Goal: Task Accomplishment & Management: Use online tool/utility

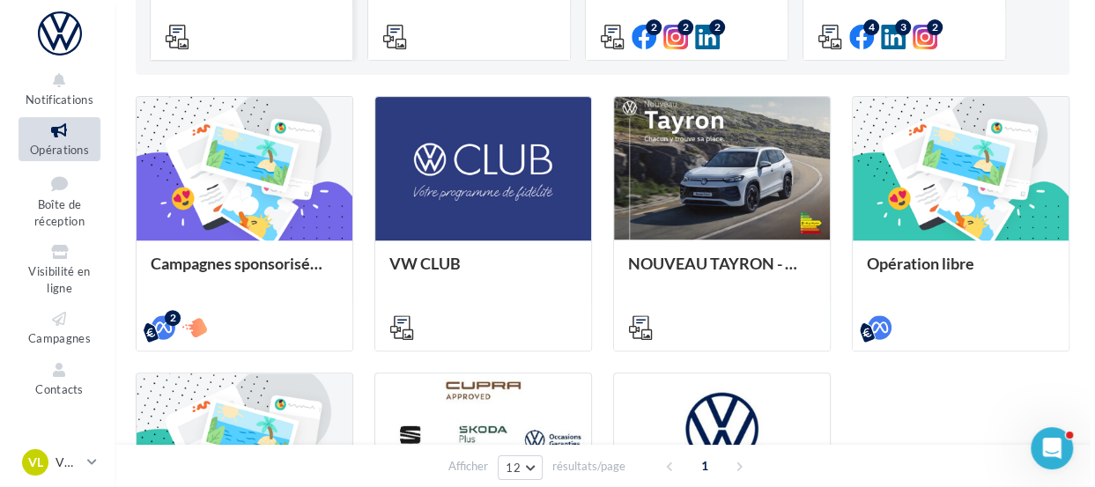
scroll to position [388, 0]
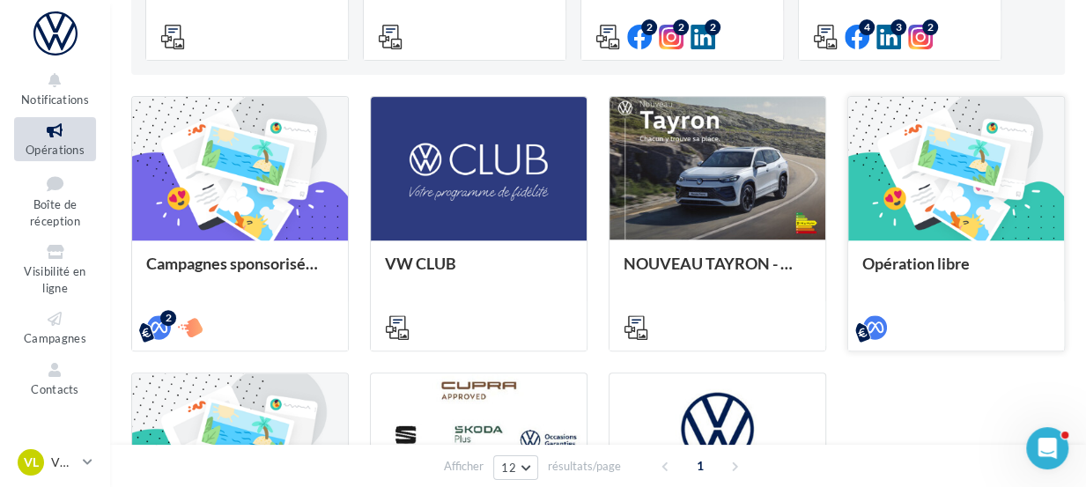
click at [938, 172] on div at bounding box center [957, 169] width 216 height 145
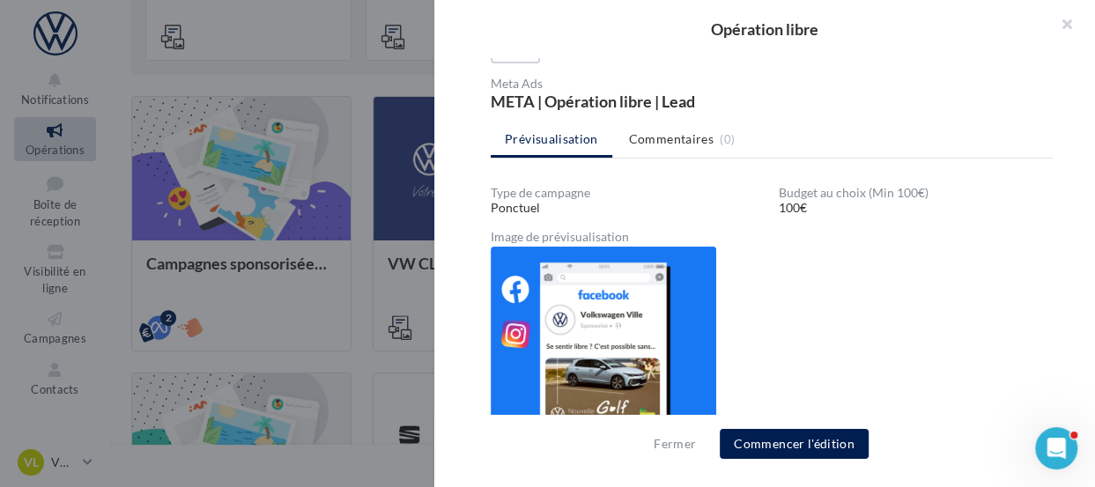
scroll to position [162, 0]
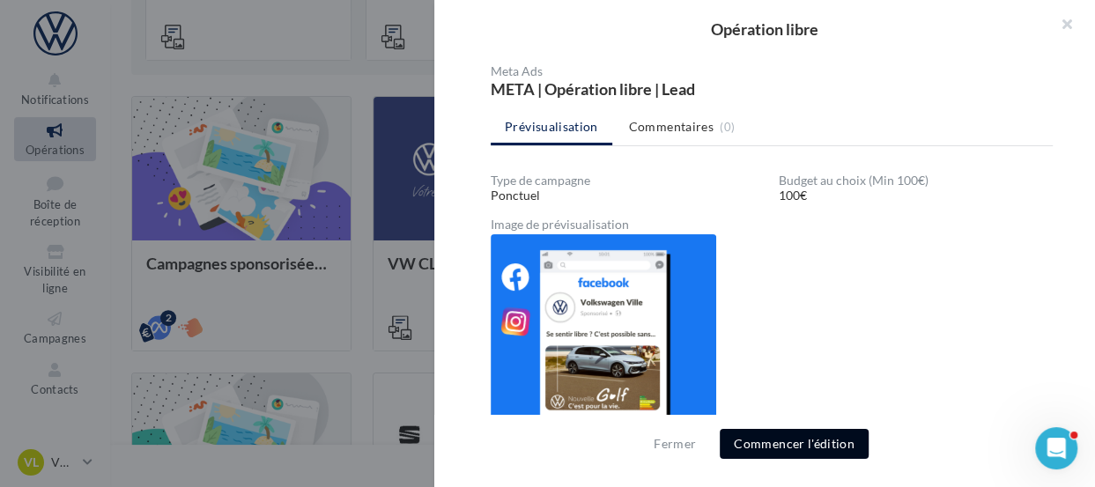
click at [786, 451] on button "Commencer l'édition" at bounding box center [794, 444] width 149 height 30
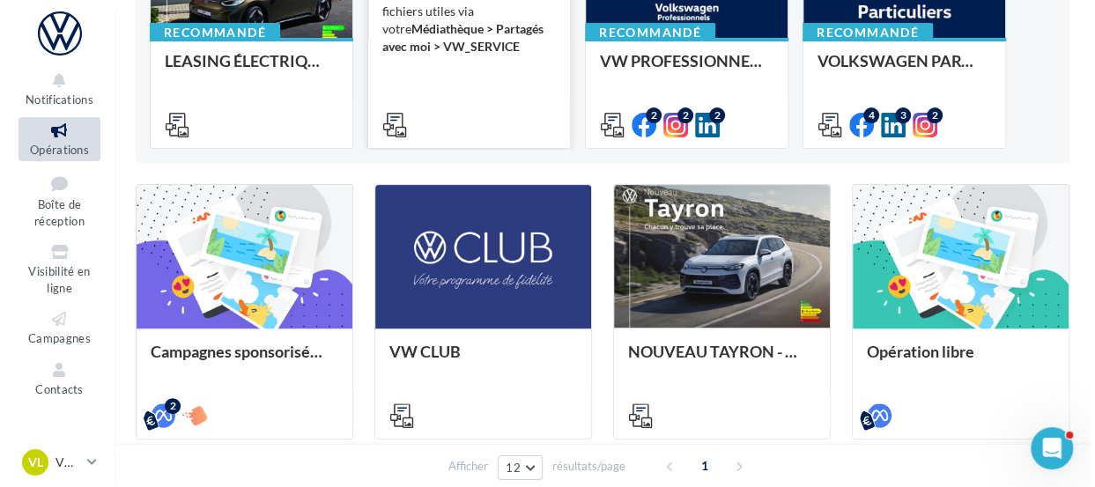
scroll to position [306, 0]
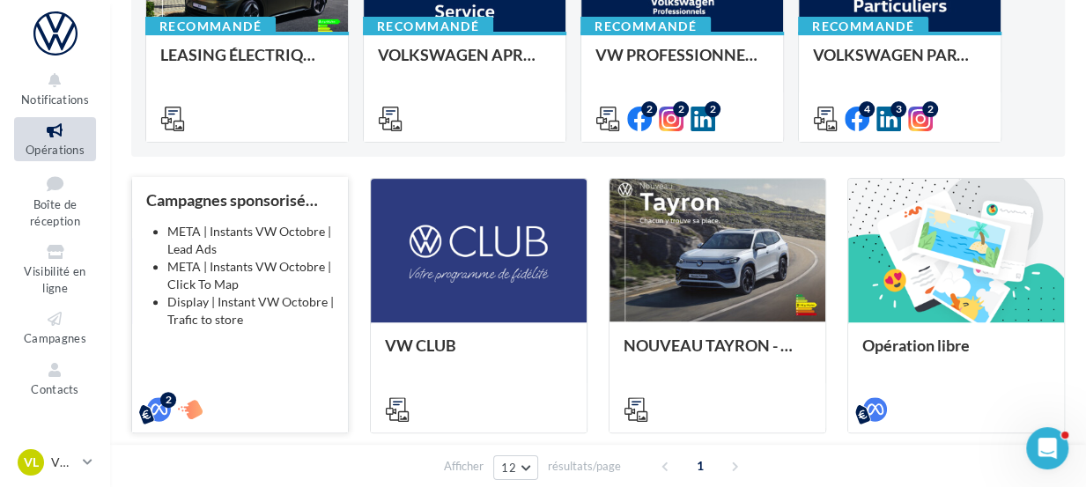
click at [299, 248] on li "META | Instants VW Octobre | Lead Ads" at bounding box center [250, 240] width 167 height 35
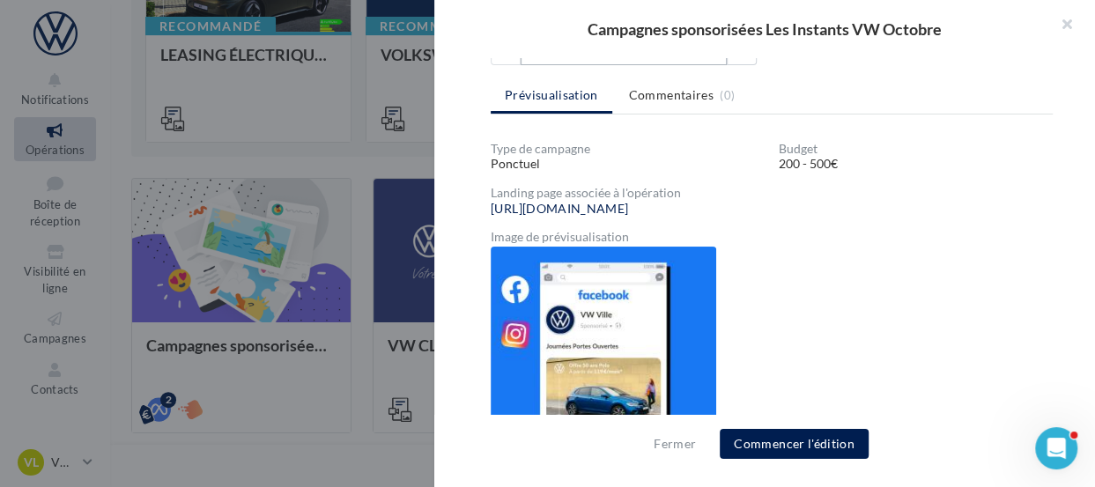
scroll to position [249, 0]
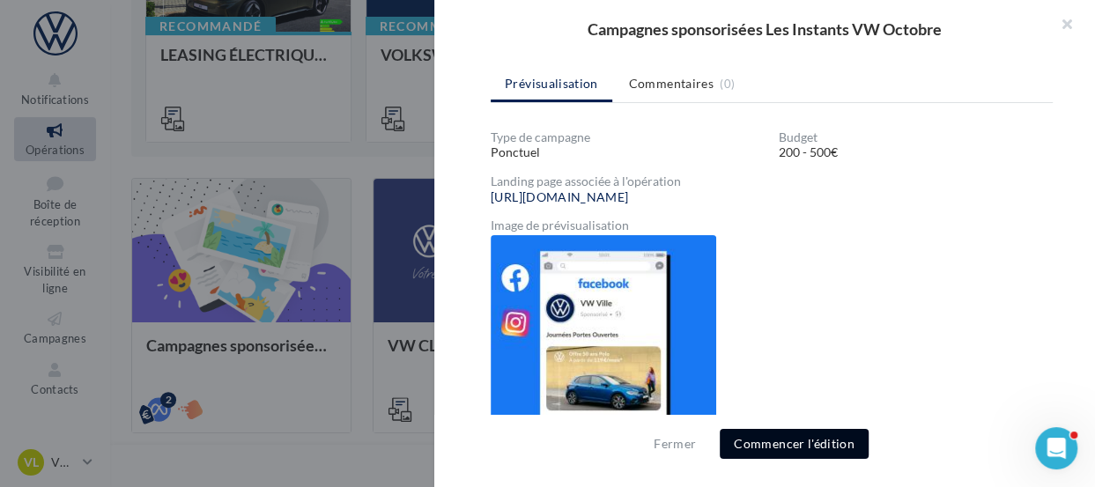
click at [775, 434] on button "Commencer l'édition" at bounding box center [794, 444] width 149 height 30
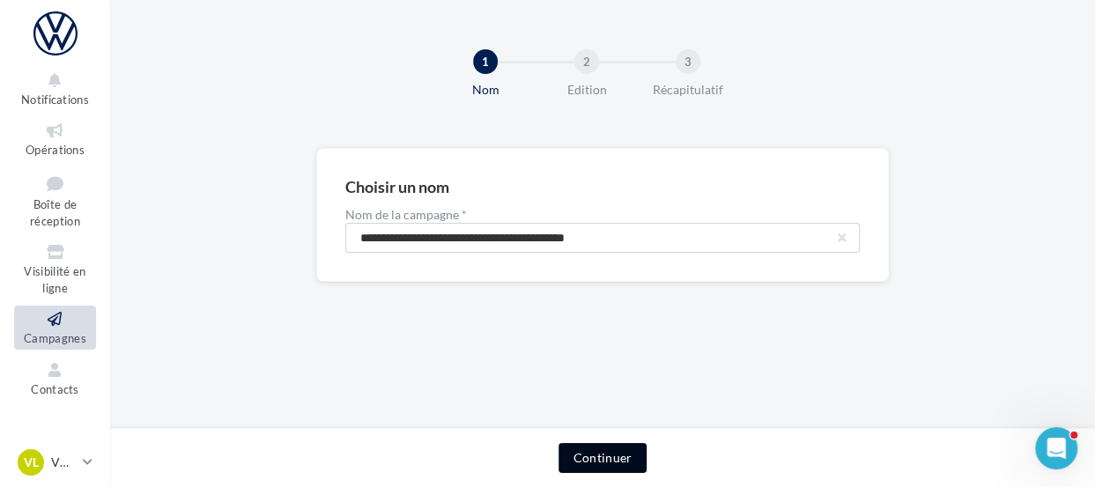
click at [624, 456] on button "Continuer" at bounding box center [602, 458] width 87 height 30
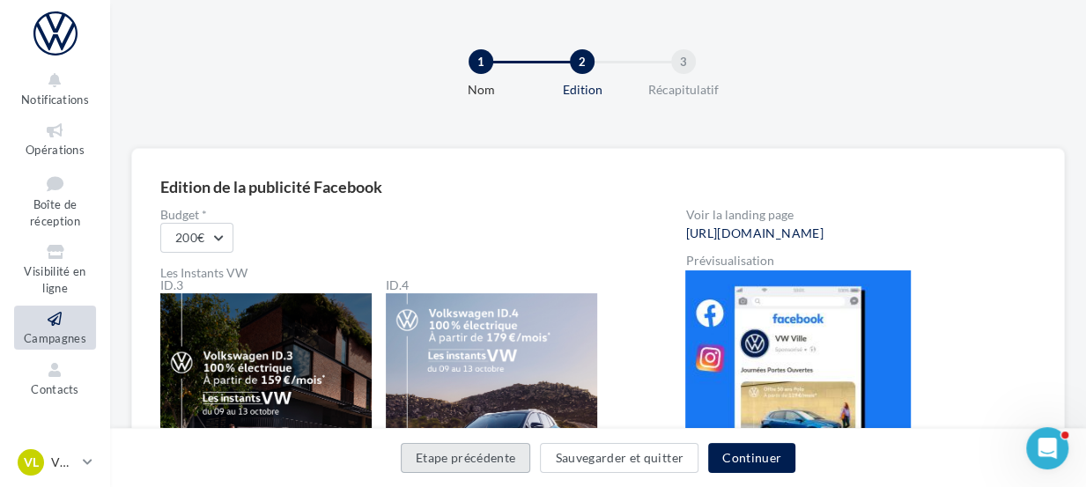
click at [467, 459] on button "Etape précédente" at bounding box center [466, 458] width 130 height 30
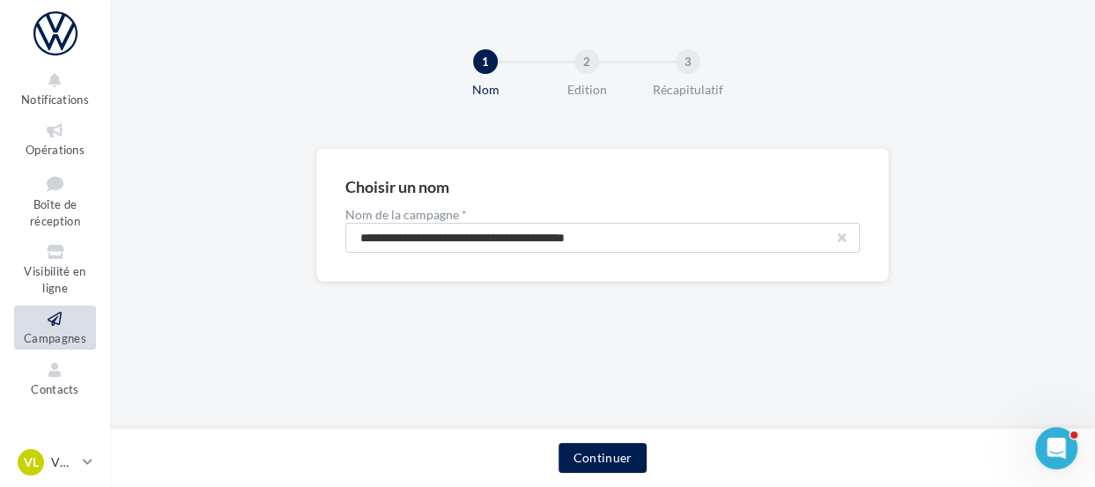
click at [839, 240] on button "button" at bounding box center [842, 237] width 7 height 7
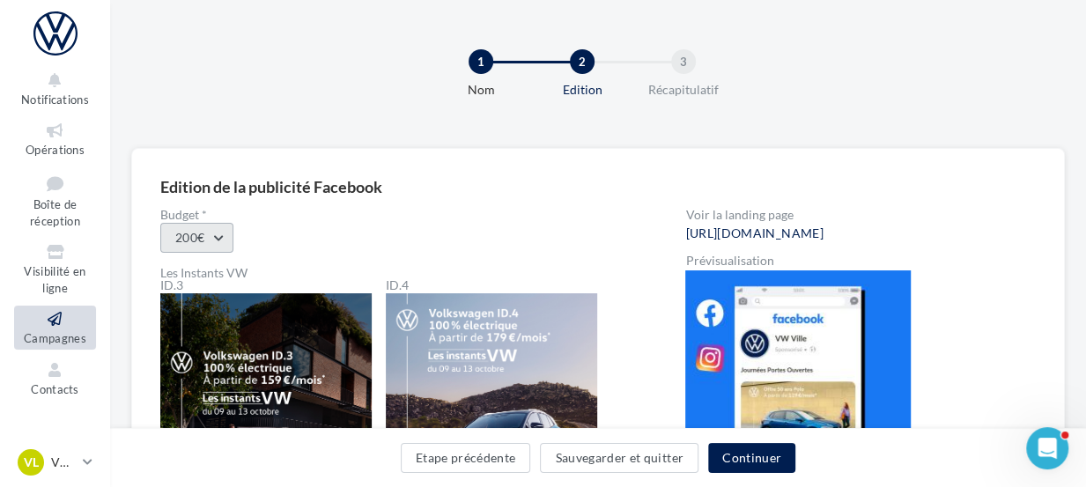
click at [226, 241] on button "200€" at bounding box center [196, 238] width 73 height 30
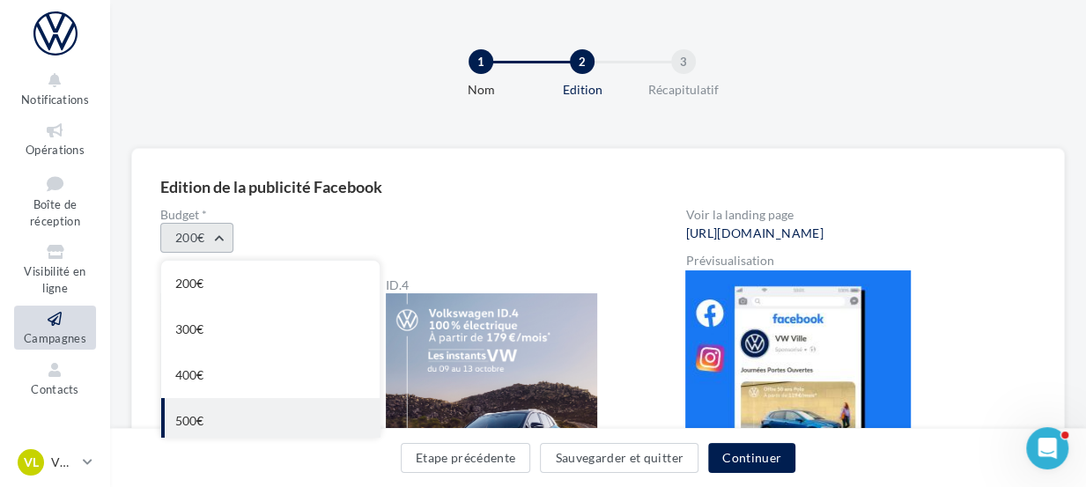
scroll to position [7, 0]
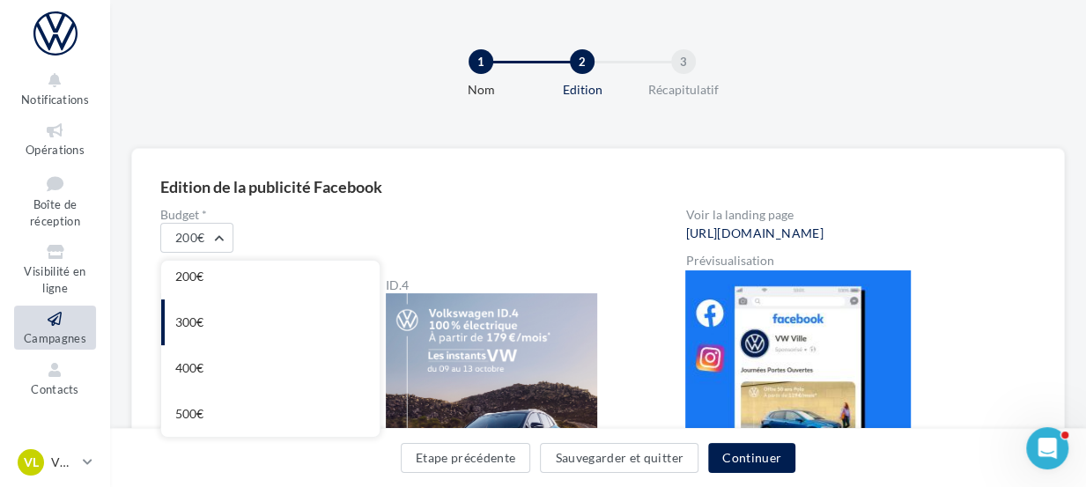
click at [476, 231] on div "200€ 200€ 300€ 400€ 500€" at bounding box center [394, 238] width 469 height 30
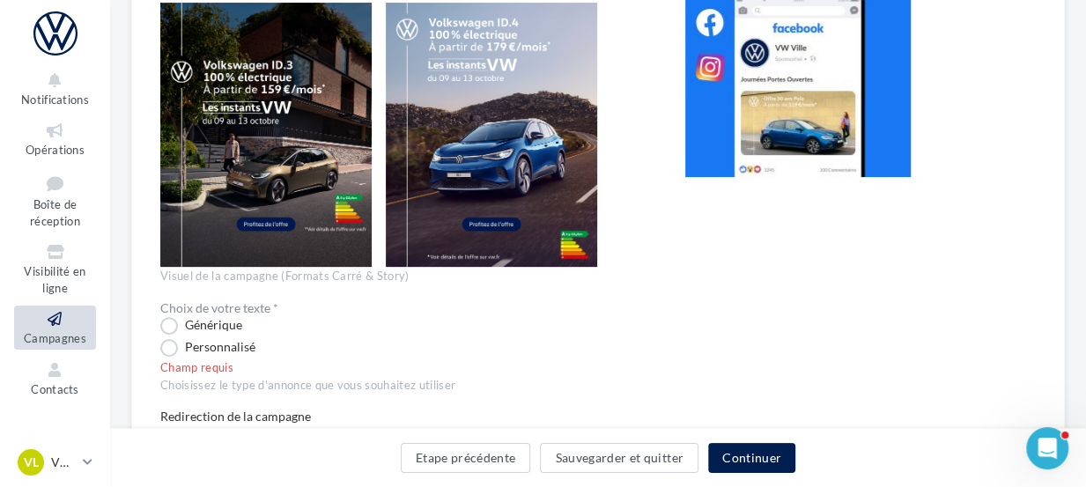
scroll to position [291, 0]
click at [172, 346] on label "Personnalisé" at bounding box center [207, 348] width 95 height 18
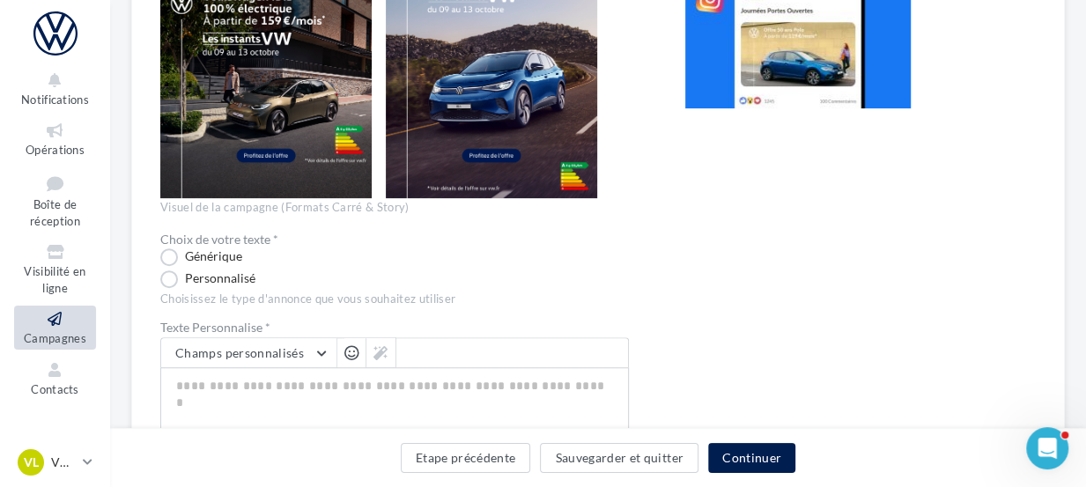
scroll to position [360, 0]
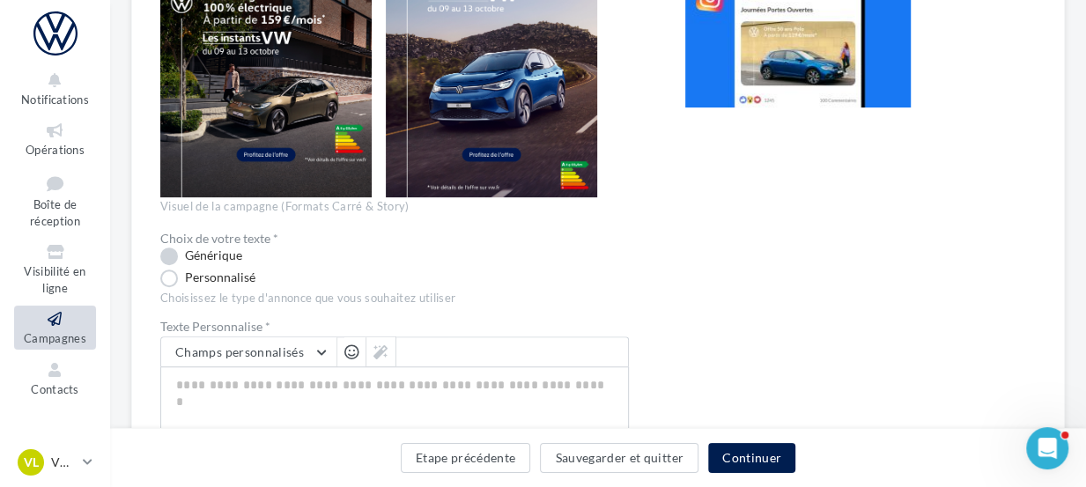
click at [161, 256] on label "Générique" at bounding box center [201, 257] width 82 height 18
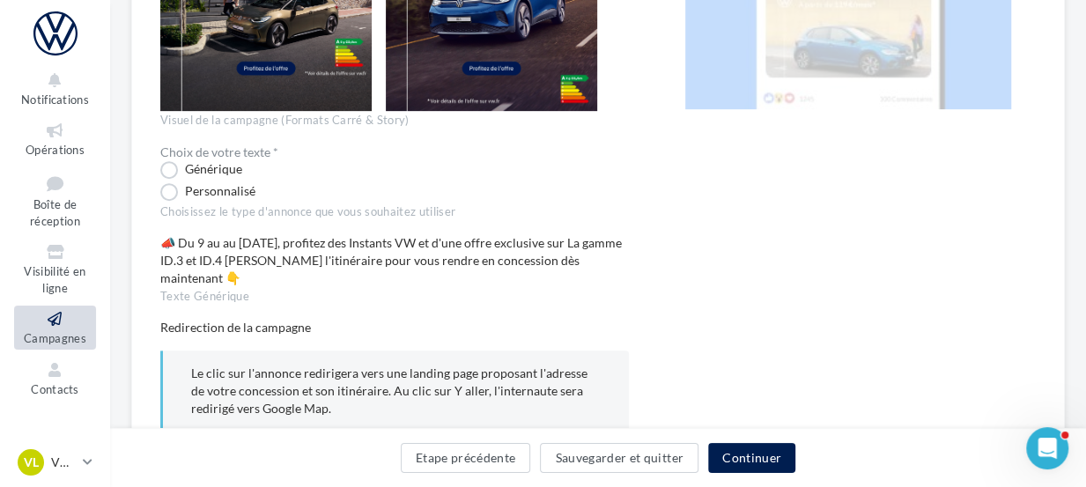
scroll to position [466, 0]
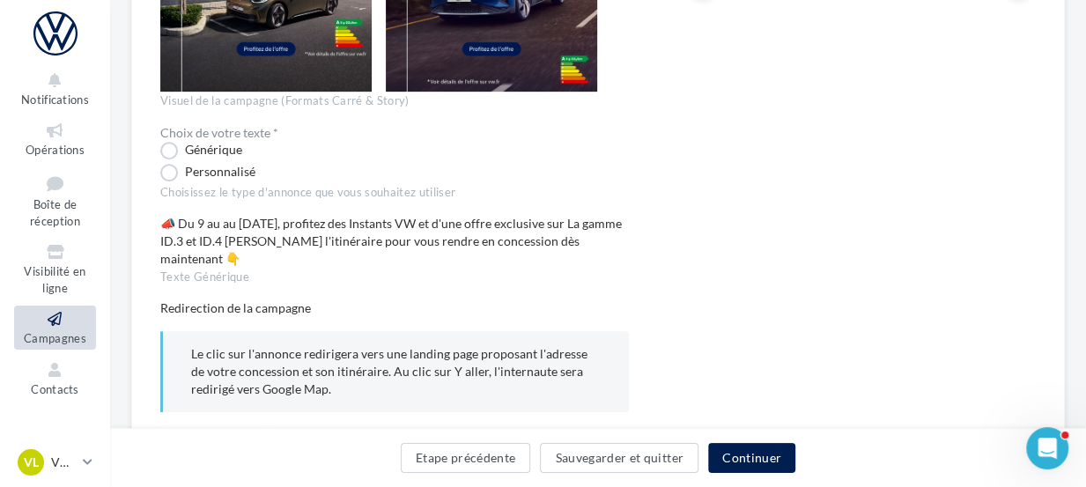
click at [177, 275] on div "Texte Générique" at bounding box center [394, 278] width 469 height 16
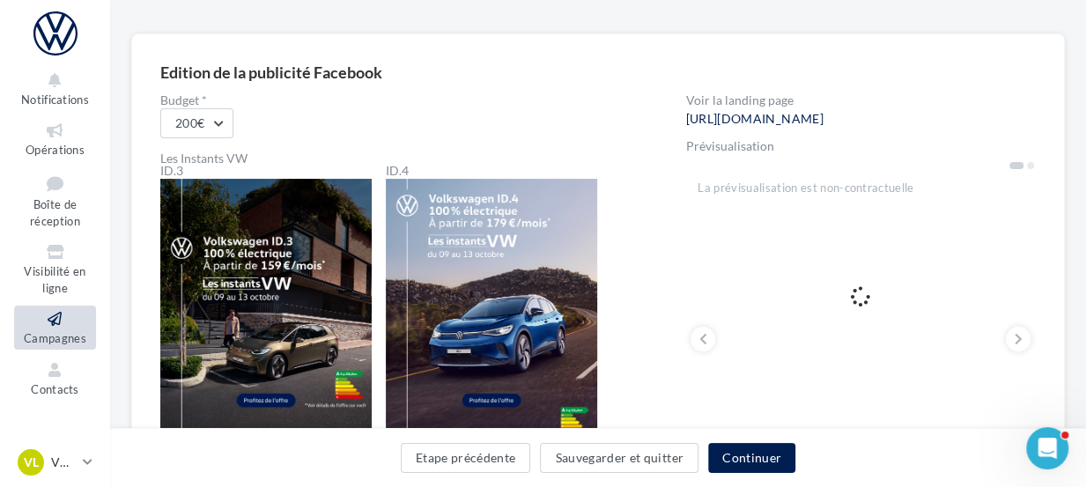
scroll to position [112, 0]
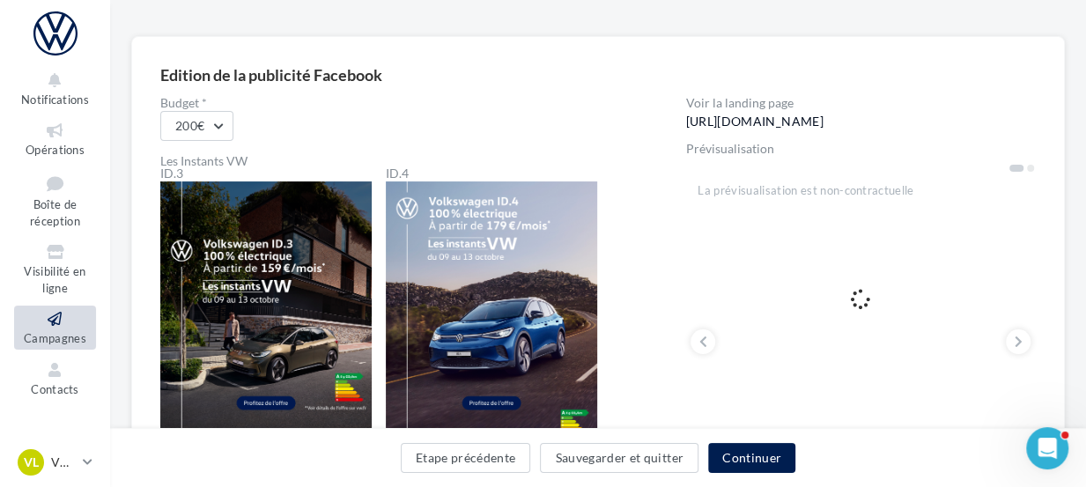
click at [823, 115] on link "https://volkswagen-localads.com/2379/frav03520-vw-saint-marcel-sas-02000" at bounding box center [754, 122] width 137 height 14
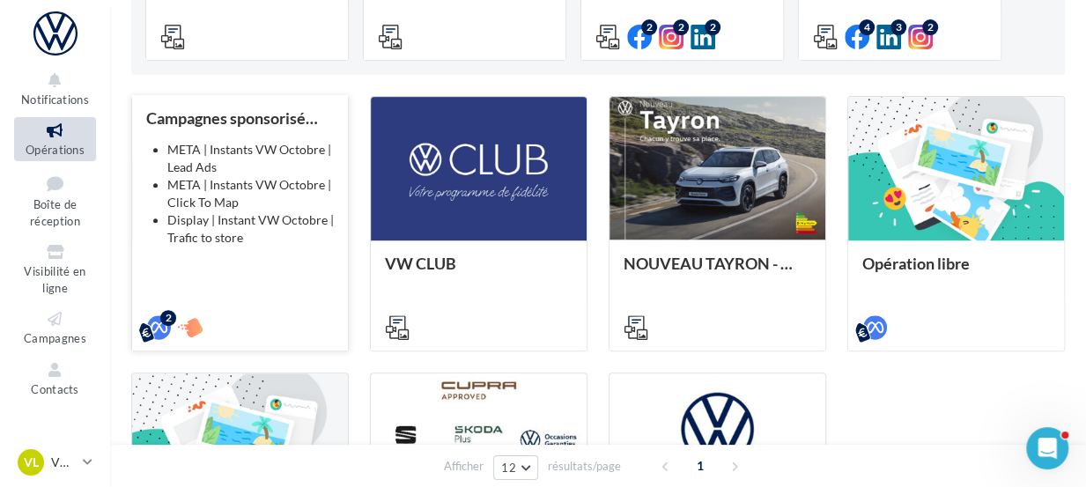
click at [240, 209] on li "META | Instants VW Octobre | Click To Map" at bounding box center [250, 193] width 167 height 35
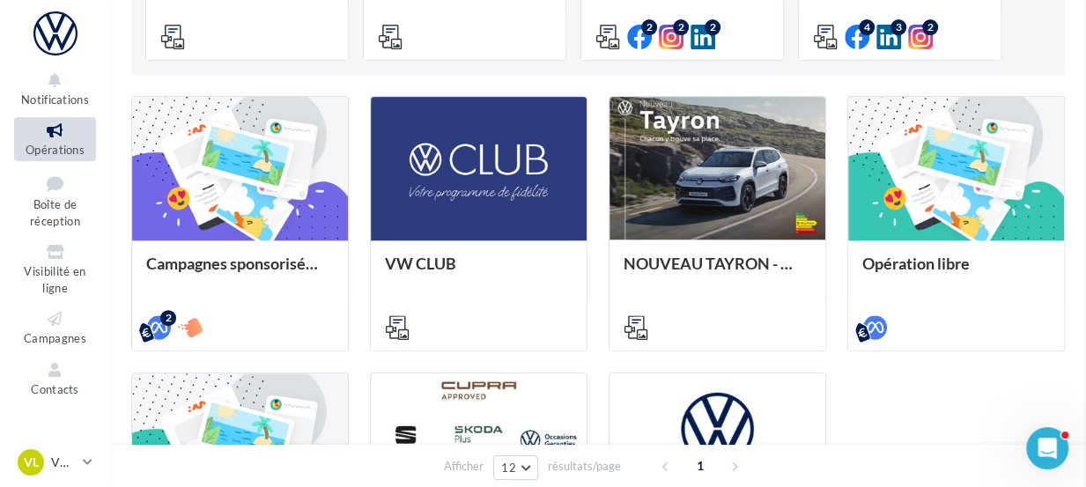
click at [346, 240] on div "Opérations marketing Filtrer par canal Filtrer par catégorie 11 opérations 4 op…" at bounding box center [598, 162] width 934 height 1044
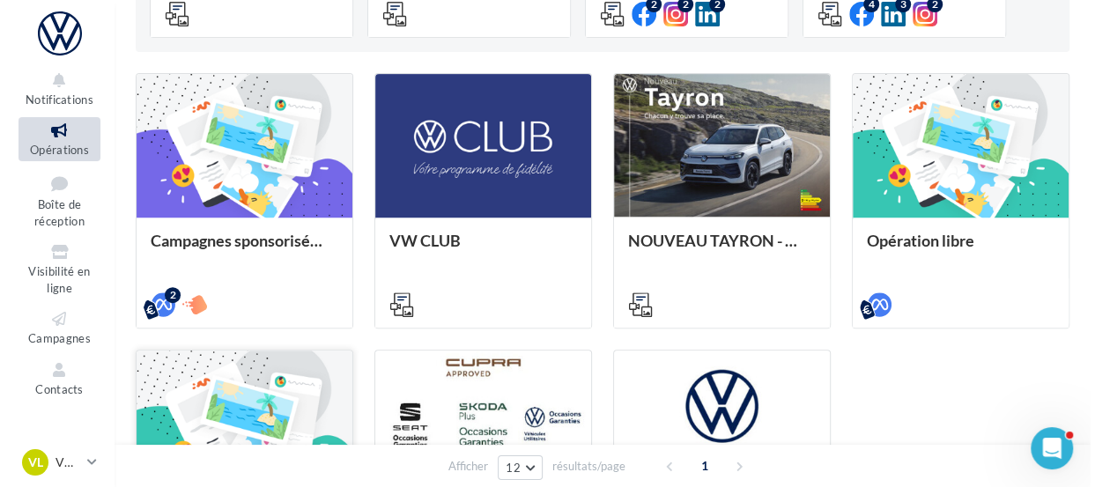
scroll to position [675, 0]
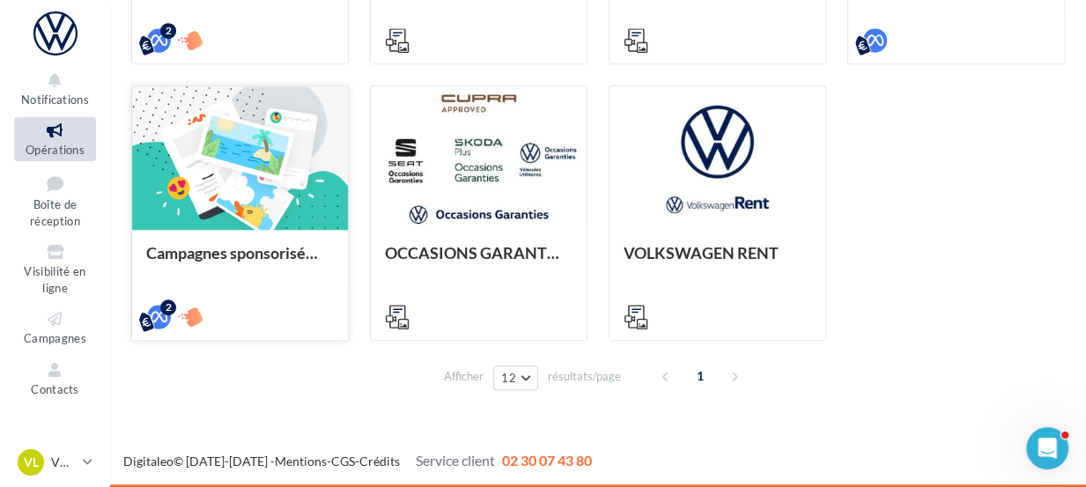
click at [257, 190] on div at bounding box center [240, 158] width 216 height 145
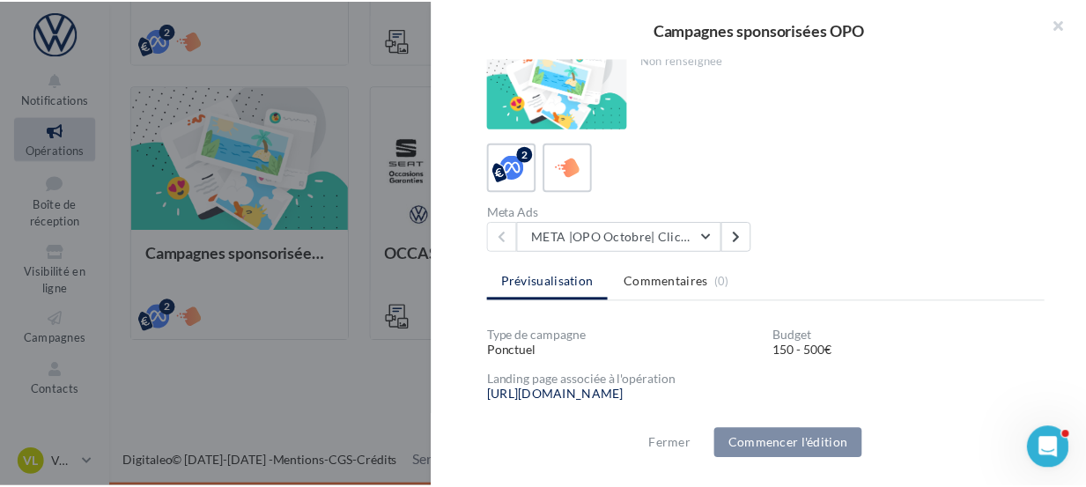
scroll to position [280, 0]
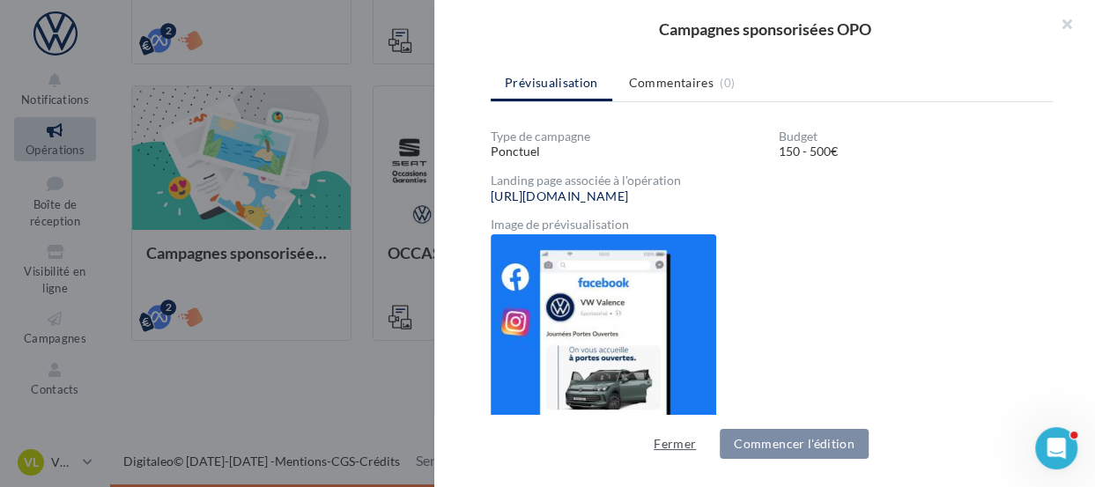
click at [676, 443] on button "Fermer" at bounding box center [675, 444] width 56 height 21
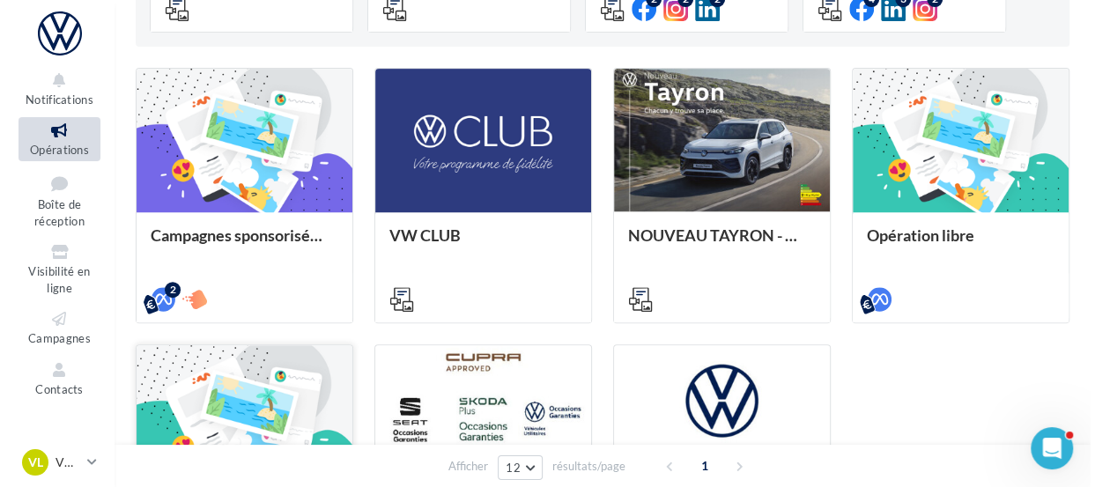
scroll to position [412, 0]
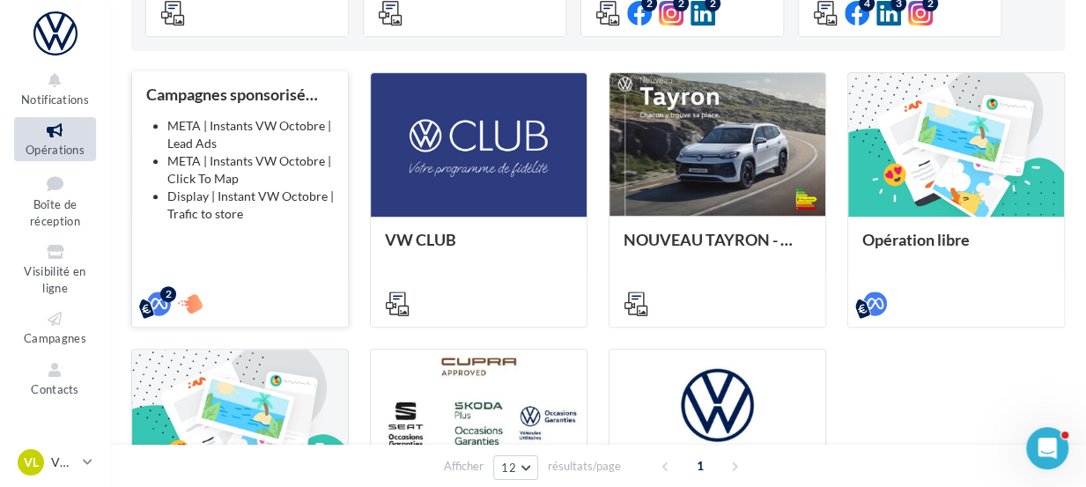
click at [236, 197] on li "Display | Instant VW Octobre | Trafic to store" at bounding box center [250, 205] width 167 height 35
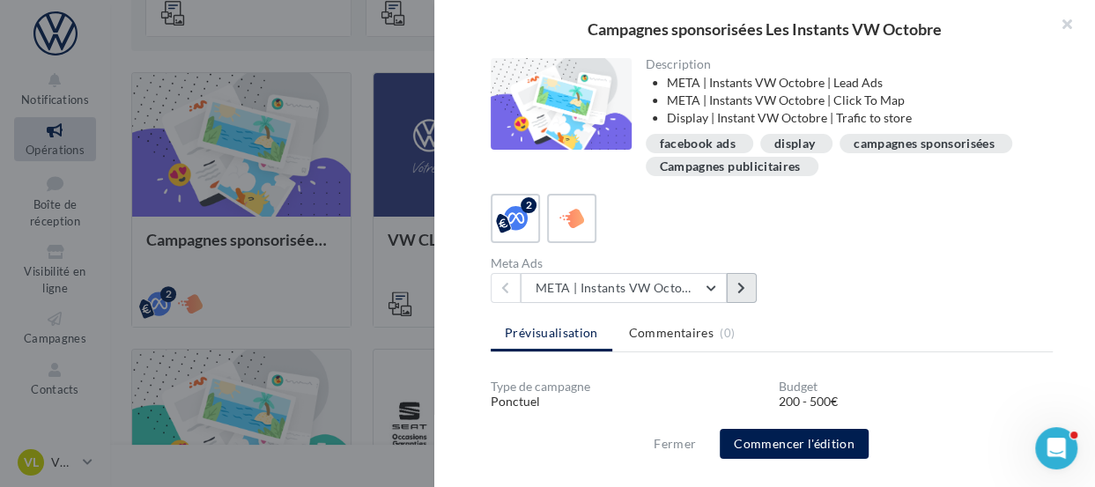
click at [741, 278] on button at bounding box center [742, 288] width 30 height 30
click at [709, 287] on button "META | Instants VW Octobre | Lead Ads" at bounding box center [624, 288] width 206 height 30
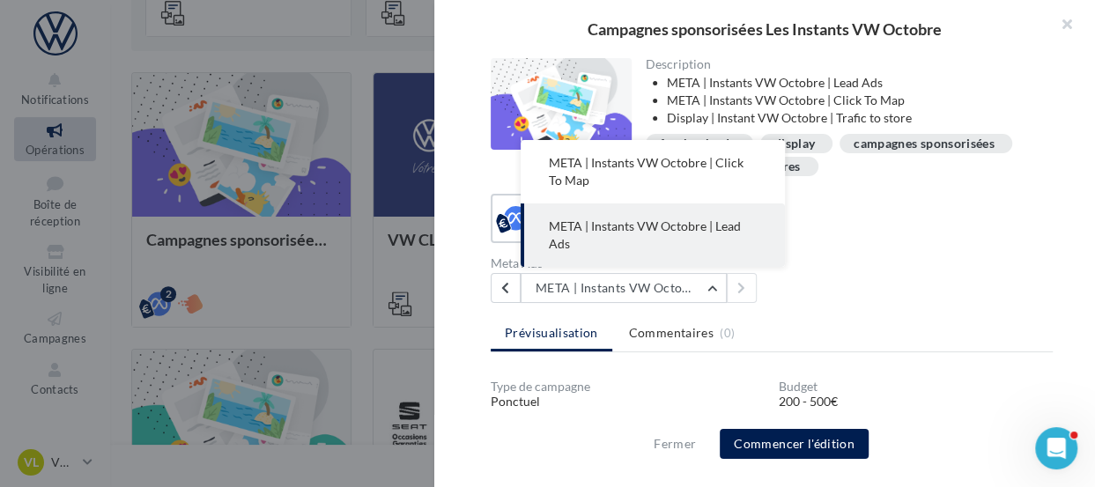
click at [669, 221] on span "META | Instants VW Octobre | Lead Ads" at bounding box center [645, 235] width 192 height 33
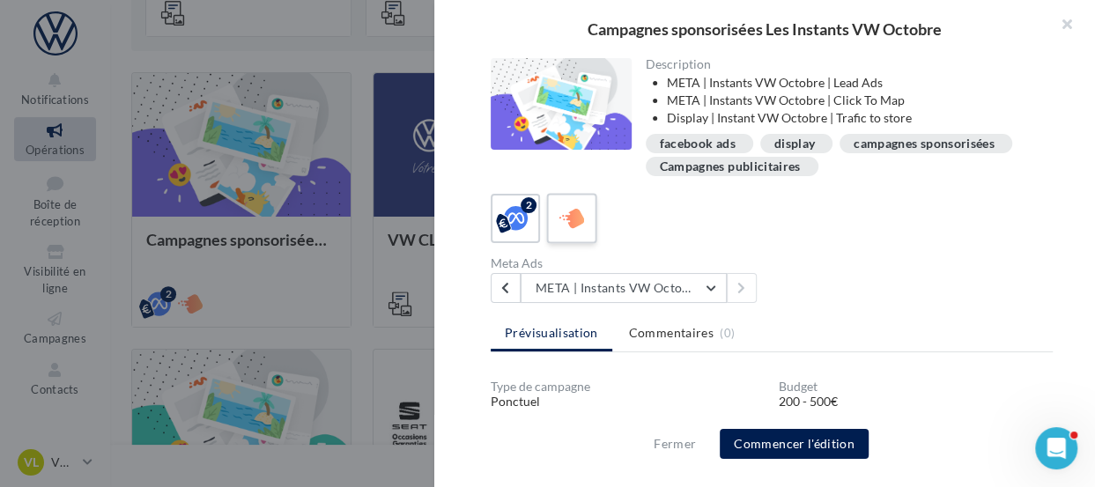
click at [556, 218] on div at bounding box center [572, 219] width 33 height 33
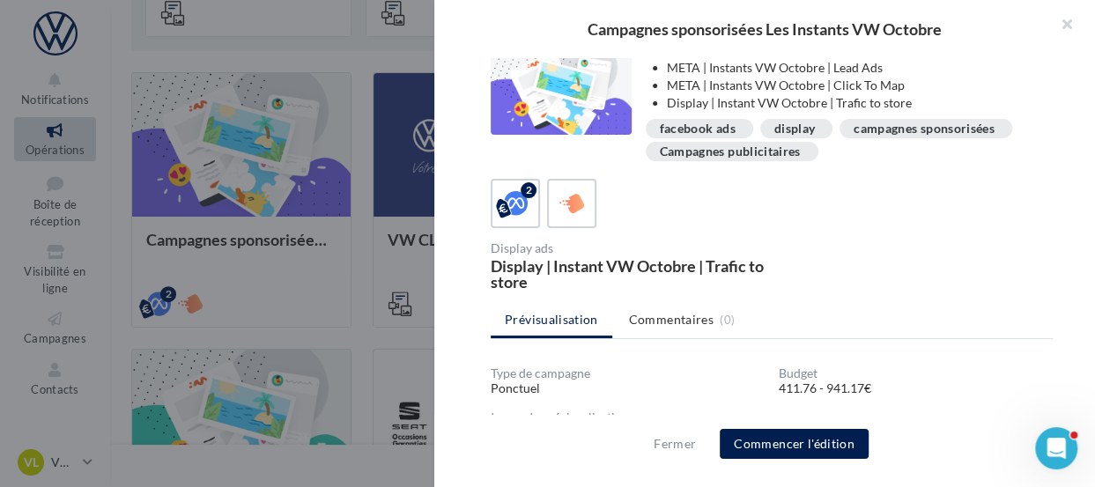
scroll to position [11, 0]
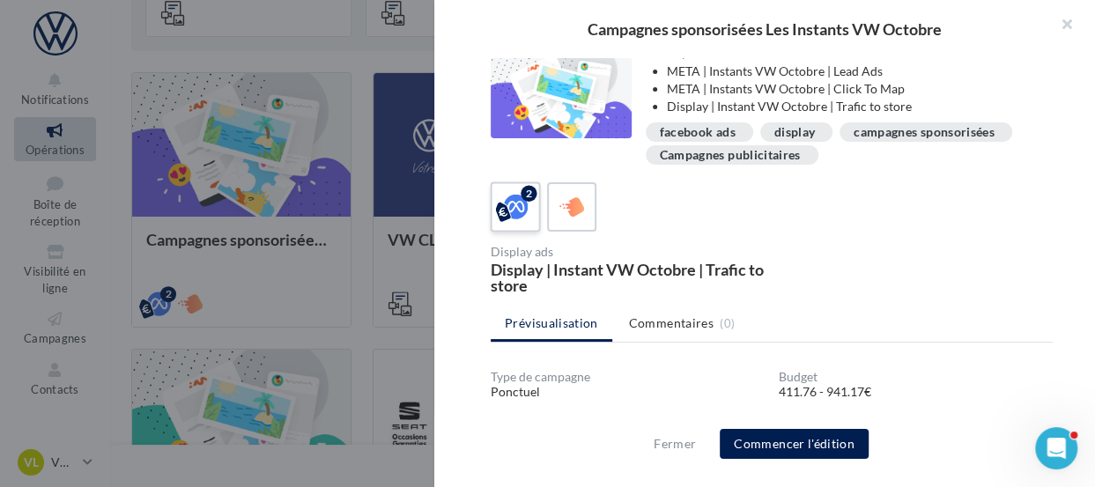
click at [520, 204] on icon at bounding box center [516, 208] width 26 height 26
click at [708, 273] on button "META | Instants VW Octobre | Click To Map" at bounding box center [624, 277] width 206 height 30
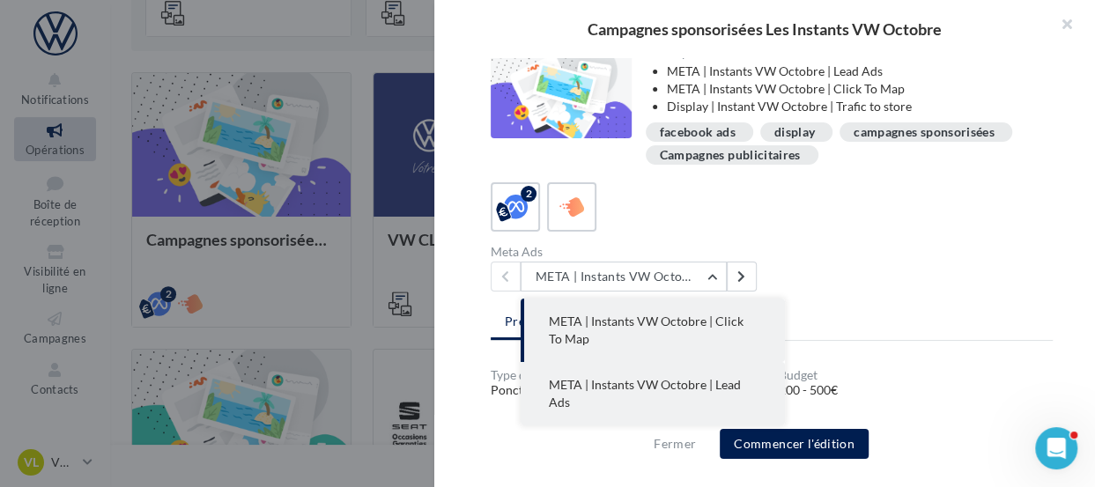
click at [664, 385] on span "META | Instants VW Octobre | Lead Ads" at bounding box center [645, 393] width 192 height 33
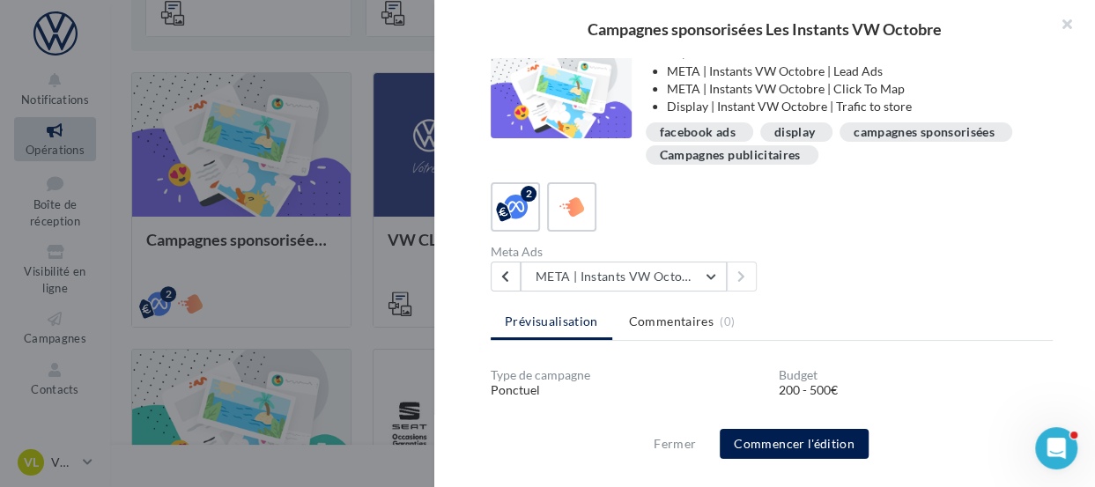
scroll to position [205, 0]
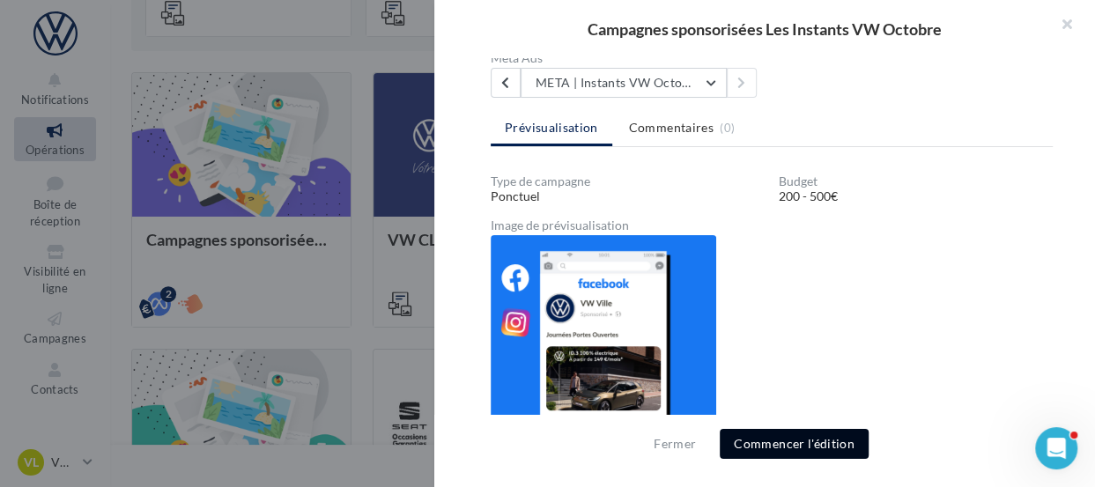
click at [763, 446] on button "Commencer l'édition" at bounding box center [794, 444] width 149 height 30
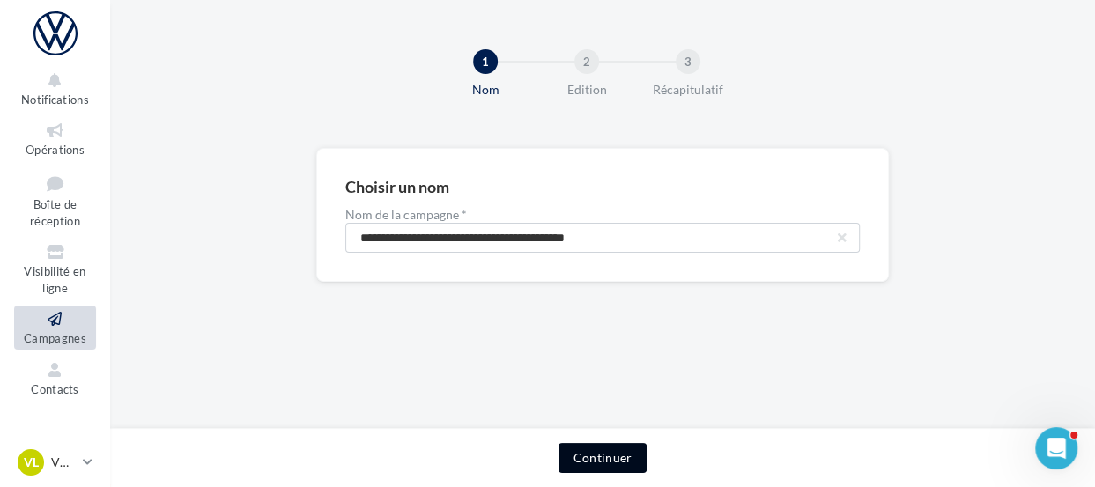
click at [601, 456] on button "Continuer" at bounding box center [602, 458] width 87 height 30
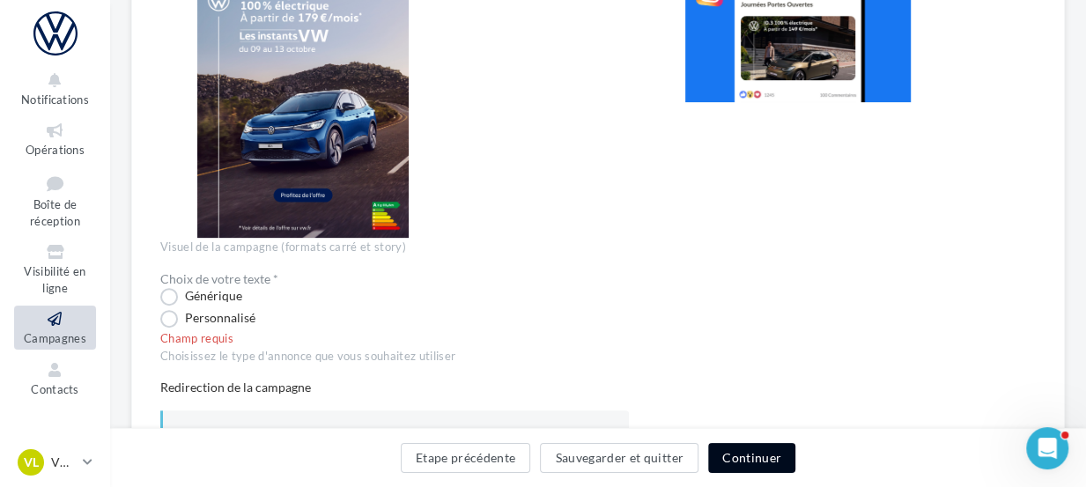
scroll to position [322, 0]
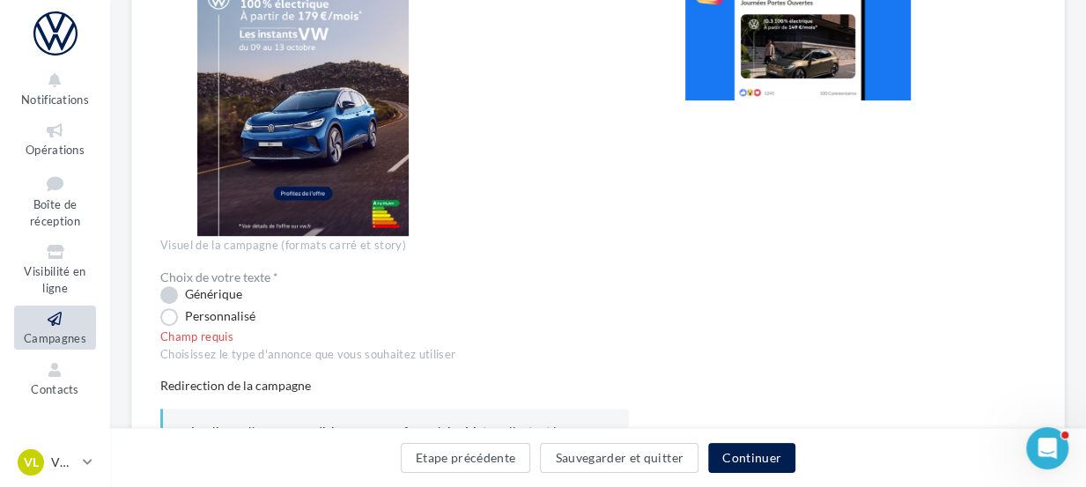
click at [164, 293] on label "Générique" at bounding box center [201, 295] width 82 height 18
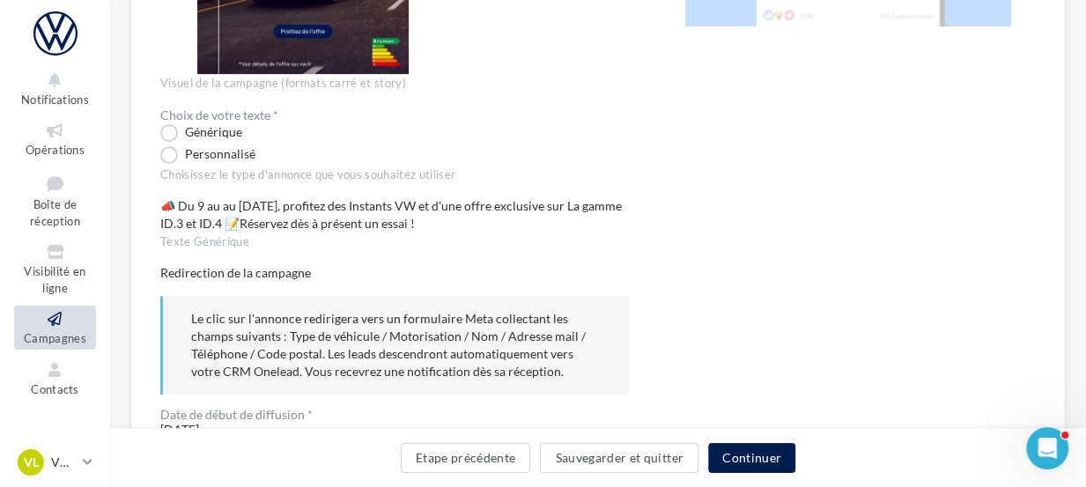
scroll to position [613, 0]
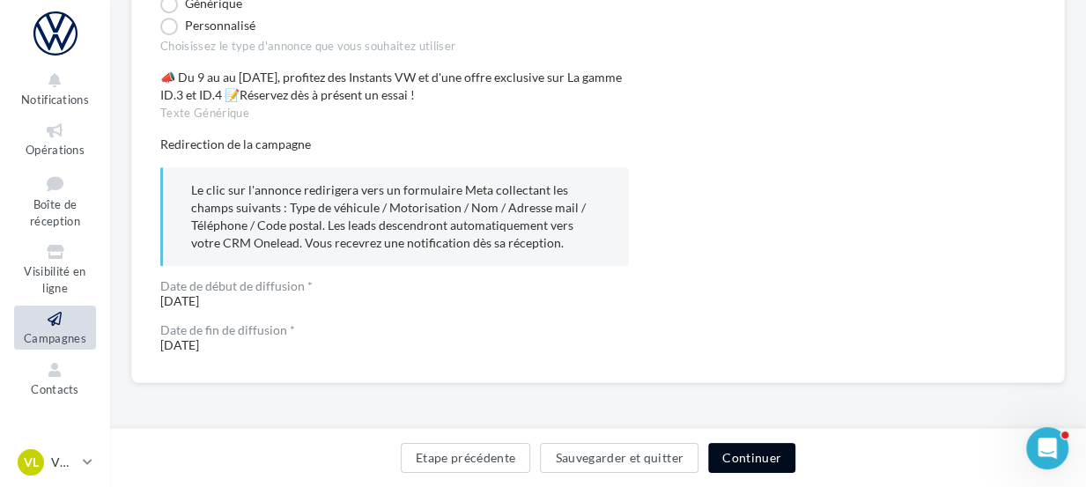
click at [763, 450] on button "Continuer" at bounding box center [751, 458] width 87 height 30
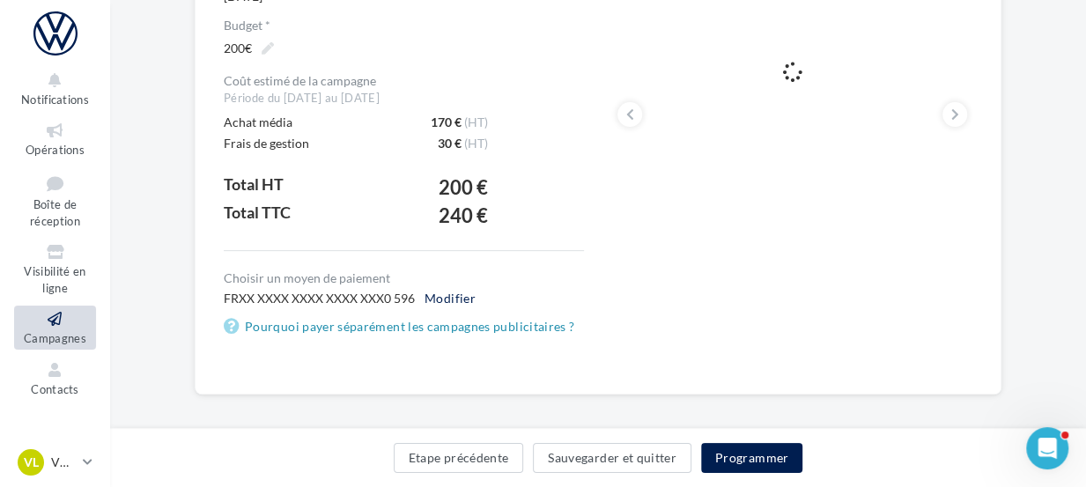
scroll to position [347, 0]
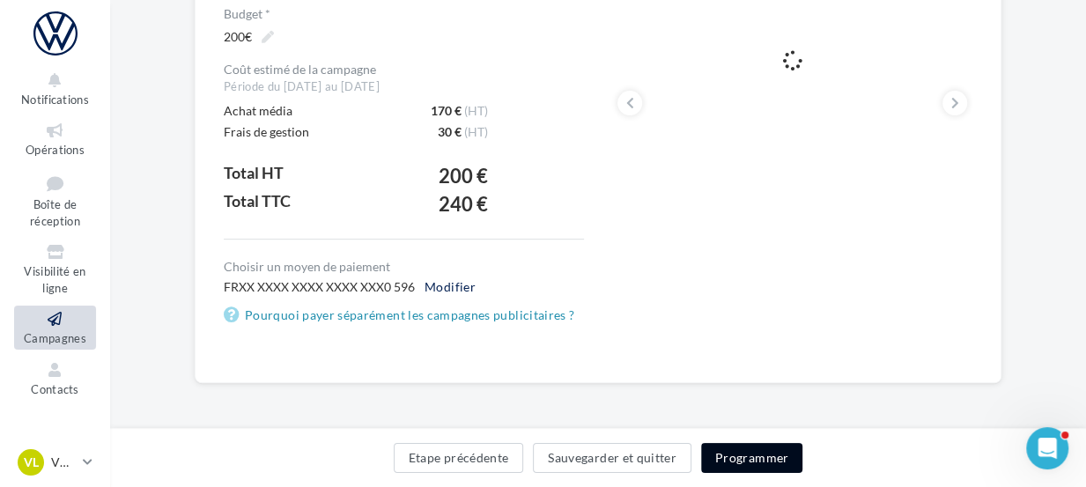
click at [778, 449] on button "Programmer" at bounding box center [752, 458] width 102 height 30
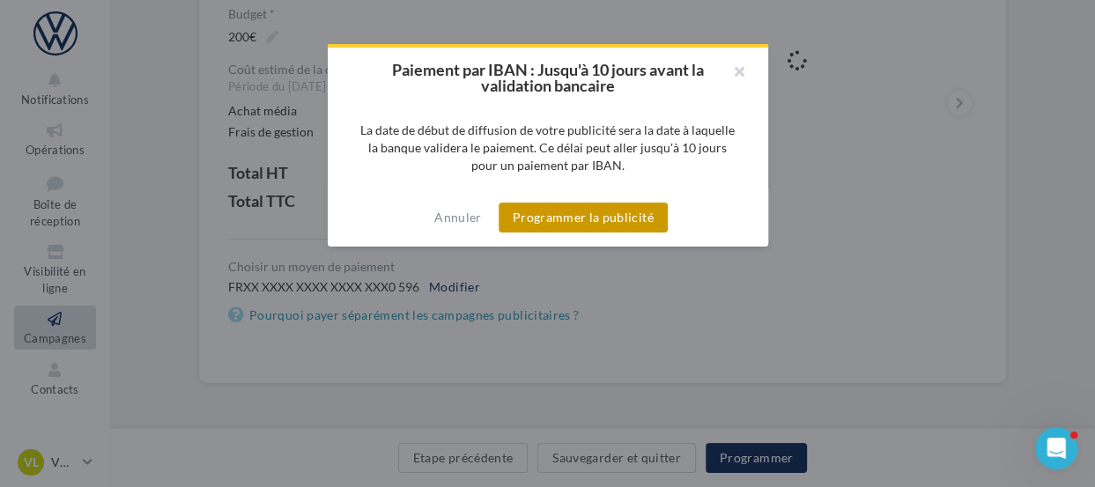
click at [564, 222] on button "Programmer la publicité" at bounding box center [583, 218] width 169 height 30
